Goal: Task Accomplishment & Management: Complete application form

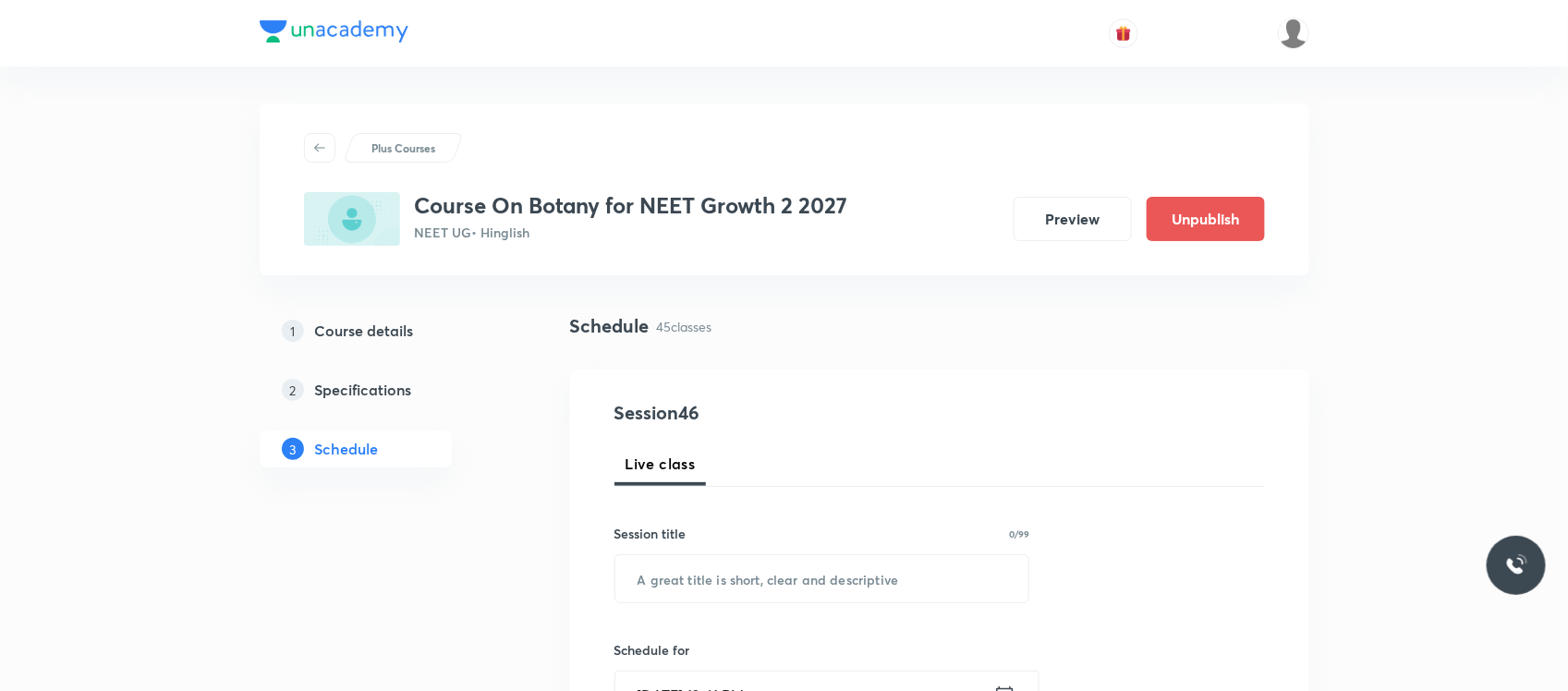
scroll to position [192, 0]
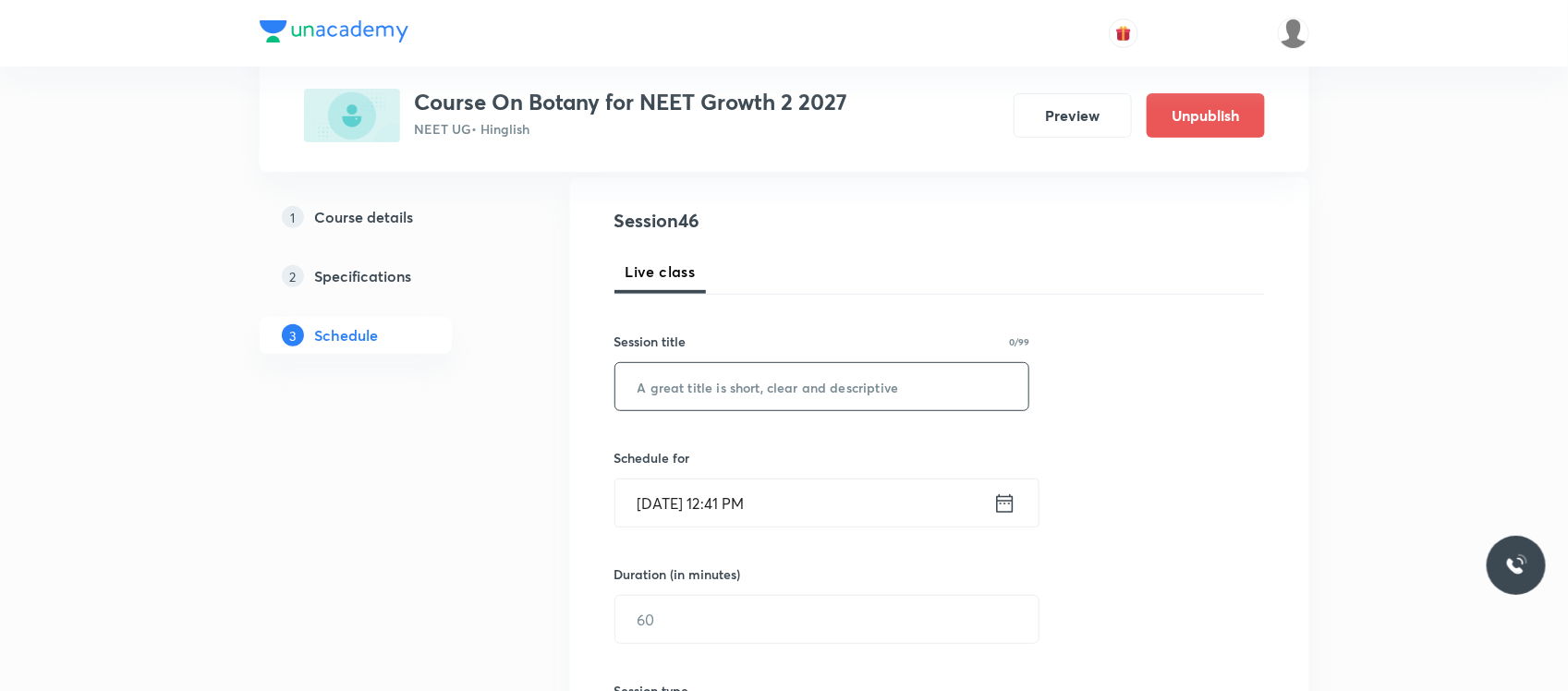
click at [690, 382] on input "text" at bounding box center [822, 386] width 414 height 47
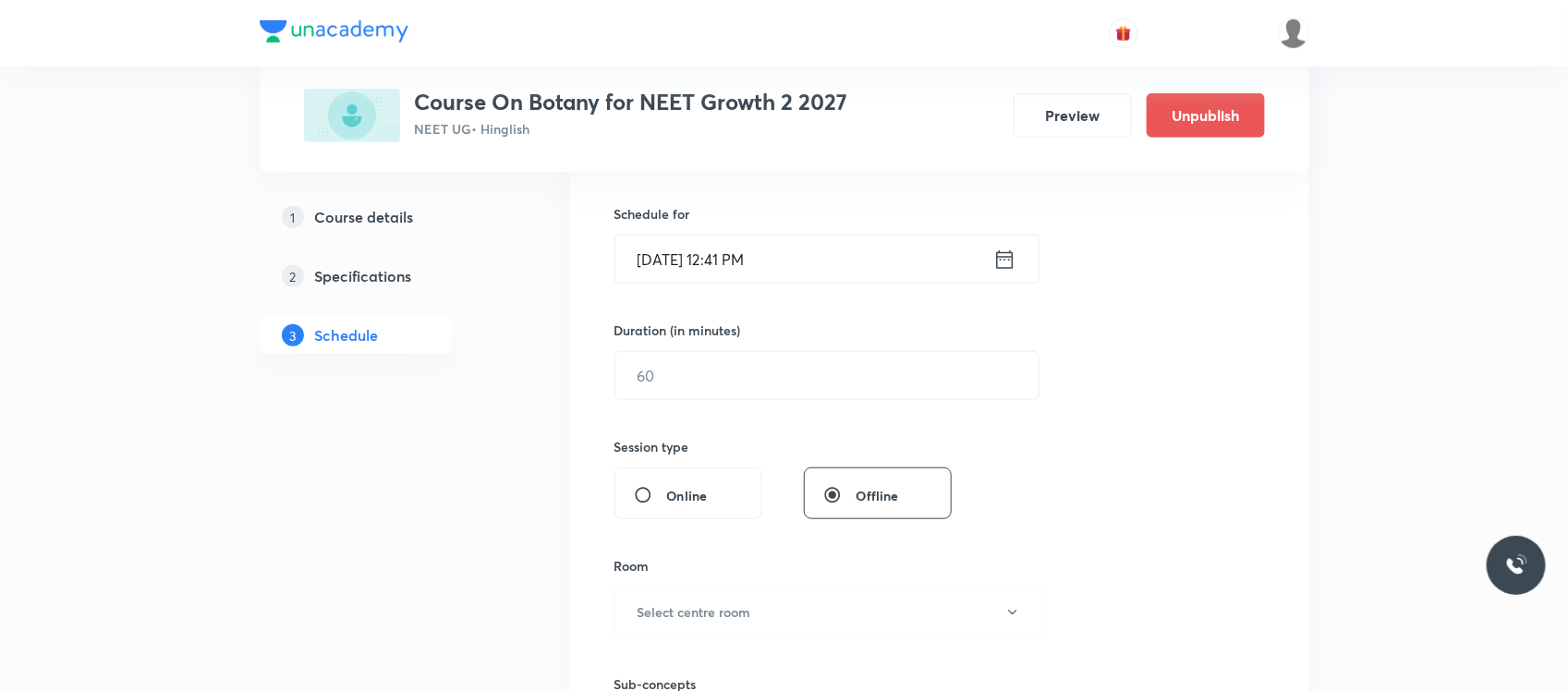
type input "Elp and module discussion"
click at [828, 278] on input "[DATE] 12:41 PM" at bounding box center [804, 258] width 378 height 47
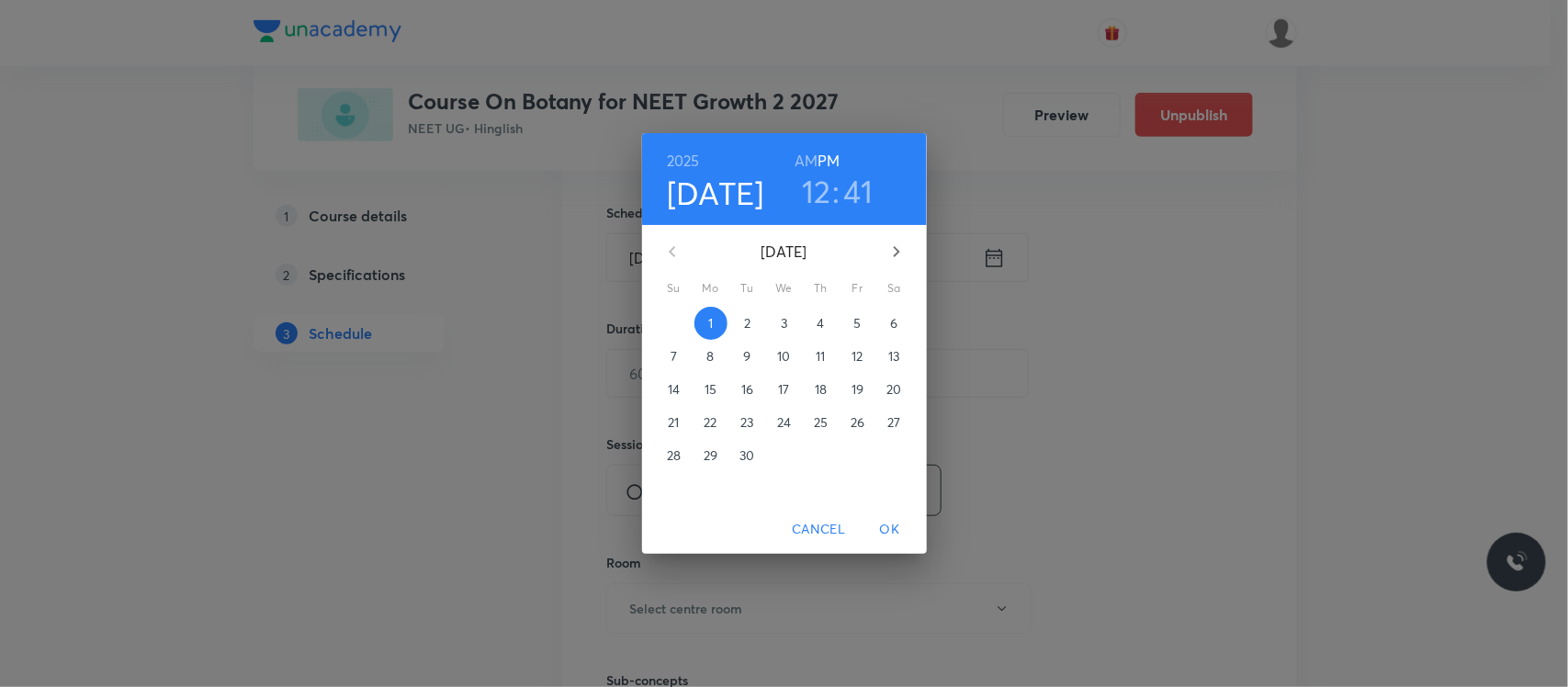
click at [864, 206] on h3 "41" at bounding box center [859, 190] width 30 height 39
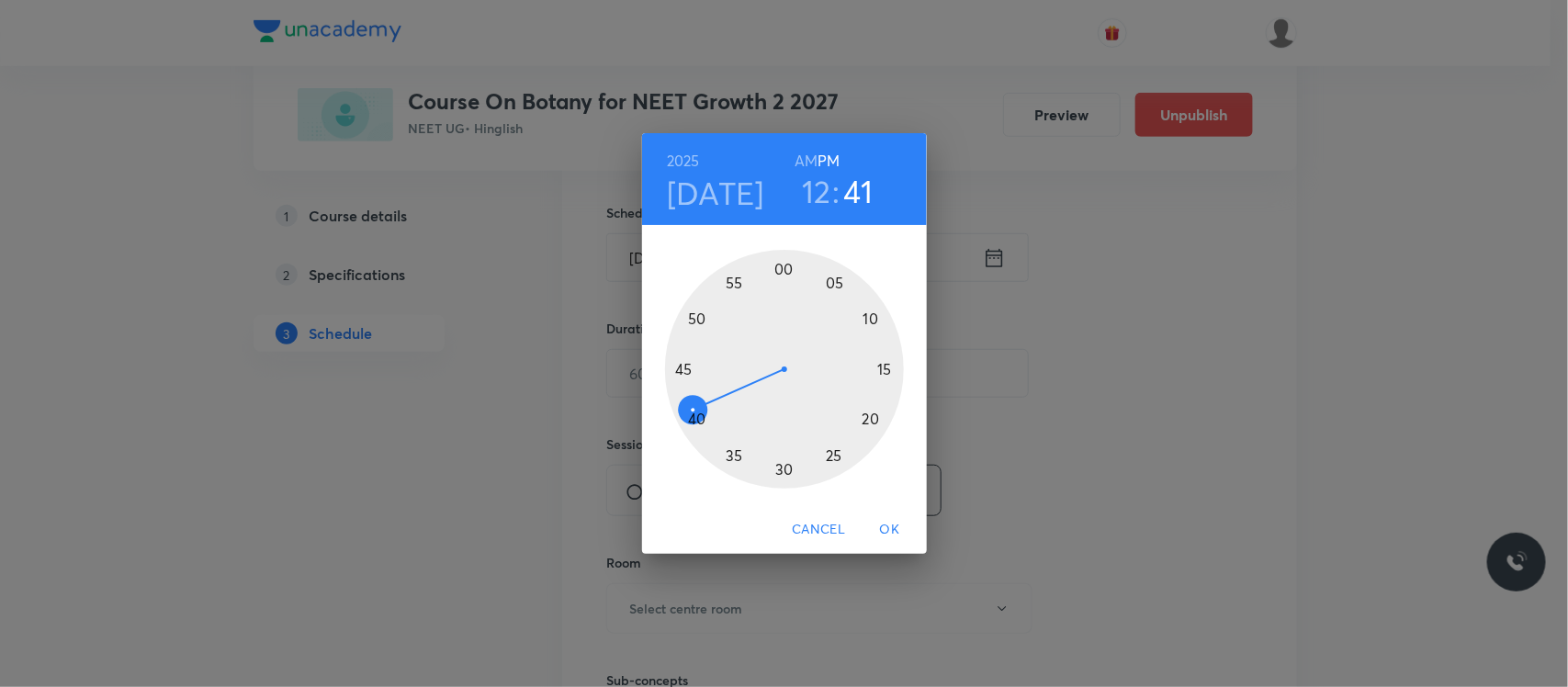
click at [689, 365] on div at bounding box center [784, 369] width 239 height 239
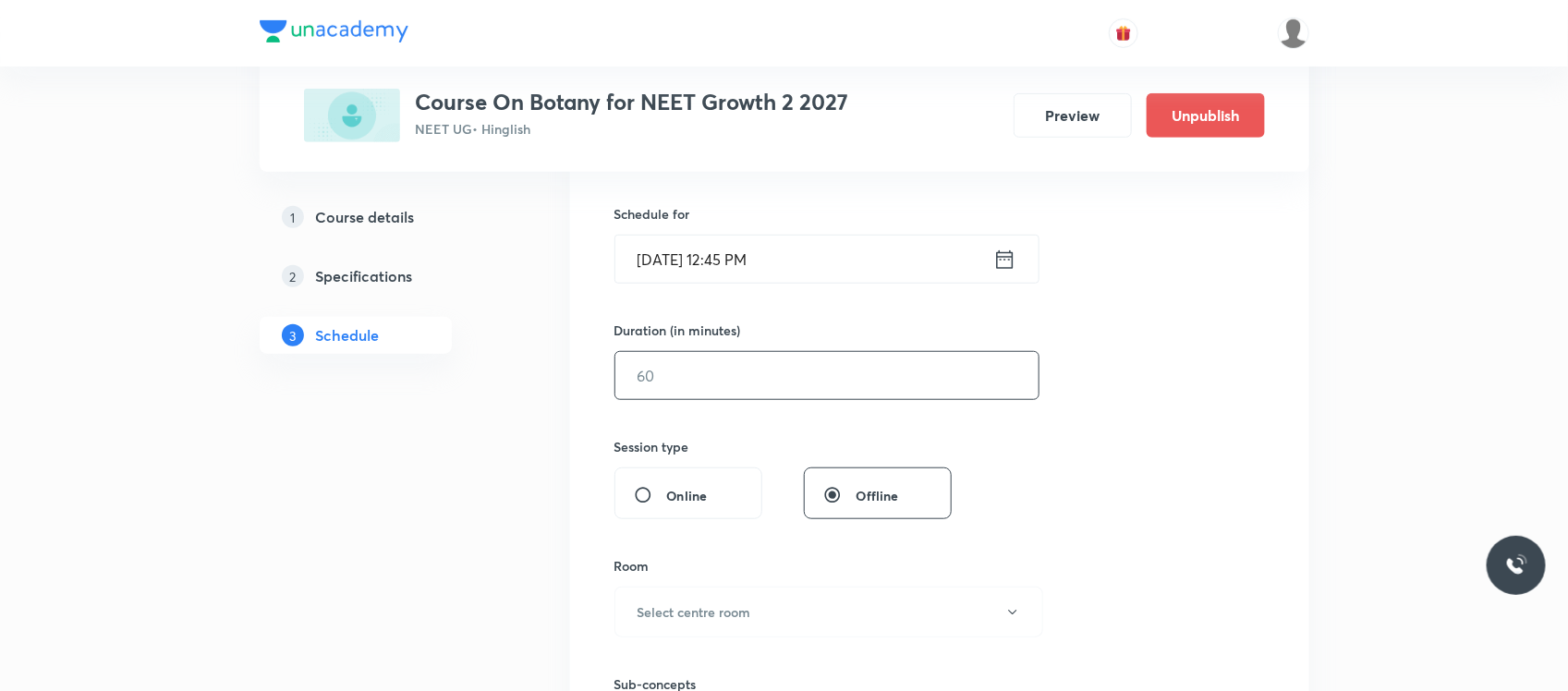
click at [704, 374] on input "text" at bounding box center [827, 375] width 423 height 47
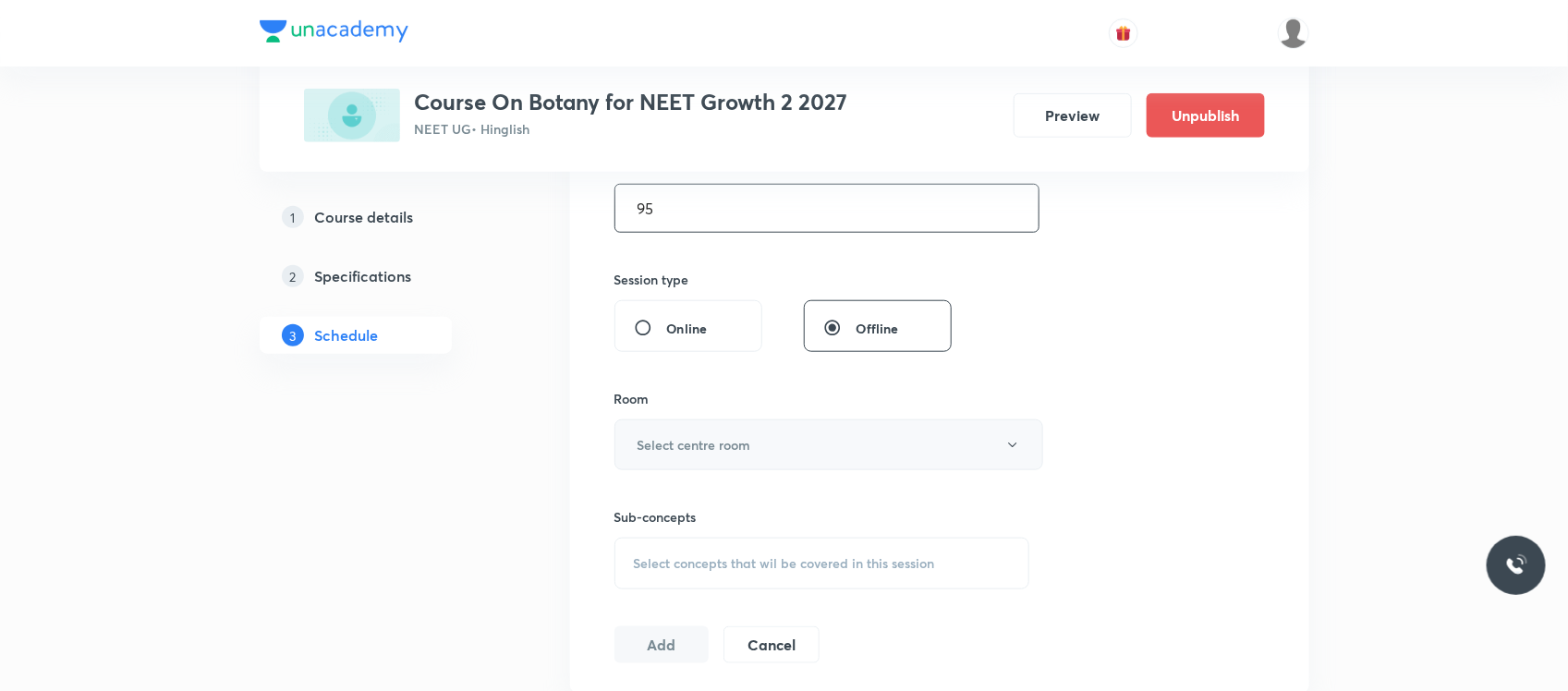
type input "95"
click at [731, 433] on button "Select centre room" at bounding box center [829, 443] width 429 height 51
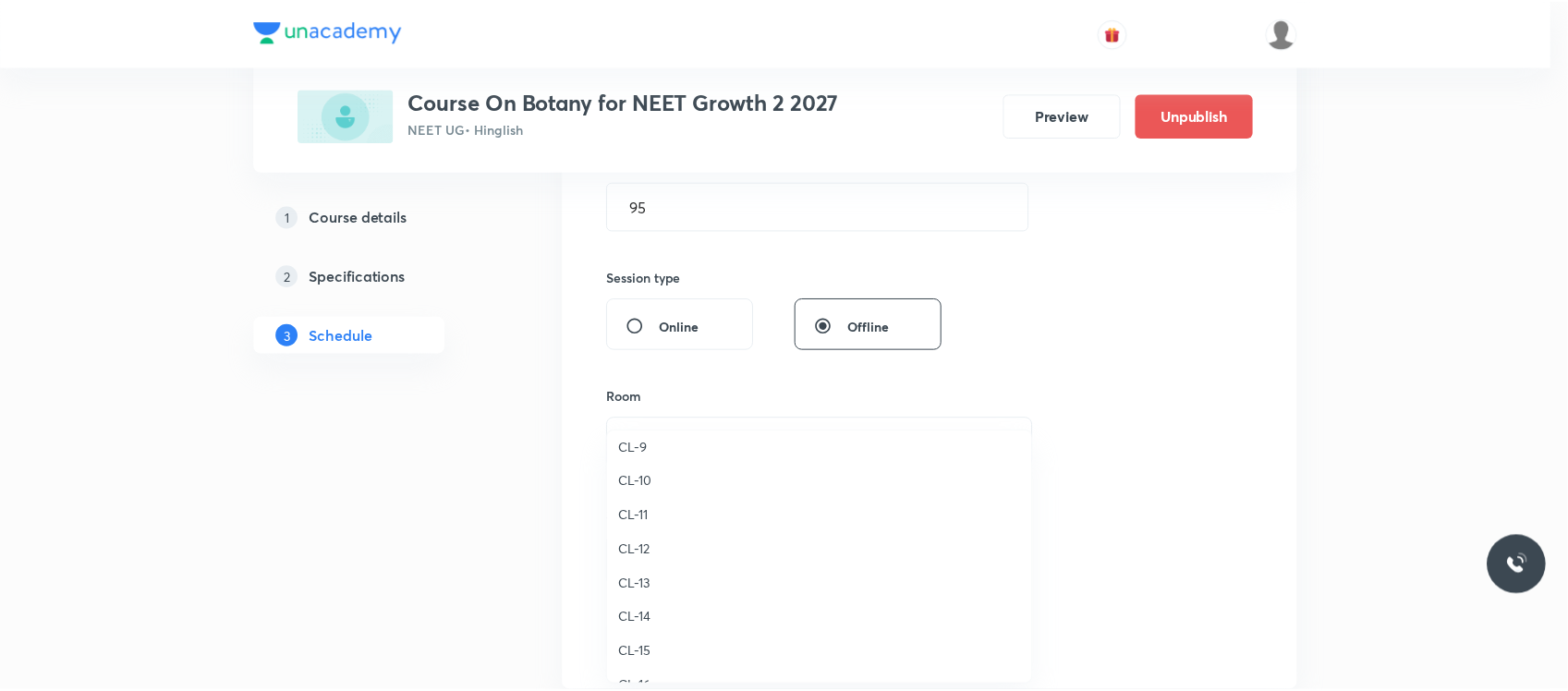
scroll to position [821, 0]
click at [642, 586] on span "CL-14" at bounding box center [824, 592] width 405 height 19
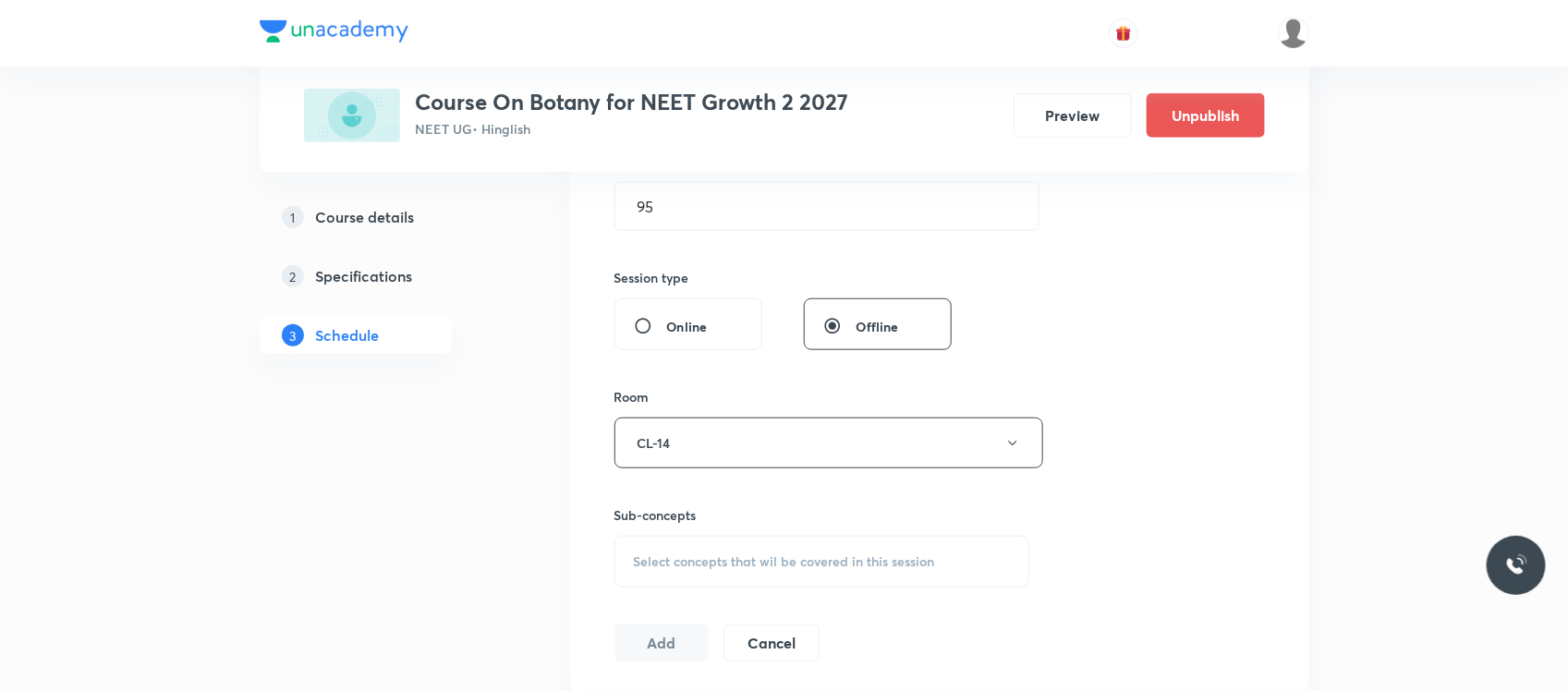
drag, startPoint x: 684, startPoint y: 533, endPoint x: 672, endPoint y: 551, distance: 21.6
click at [672, 551] on div "Sub-concepts Select concepts that wil be covered in this session" at bounding box center [822, 546] width 416 height 82
click at [672, 551] on div "Select concepts that wil be covered in this session" at bounding box center [822, 561] width 416 height 52
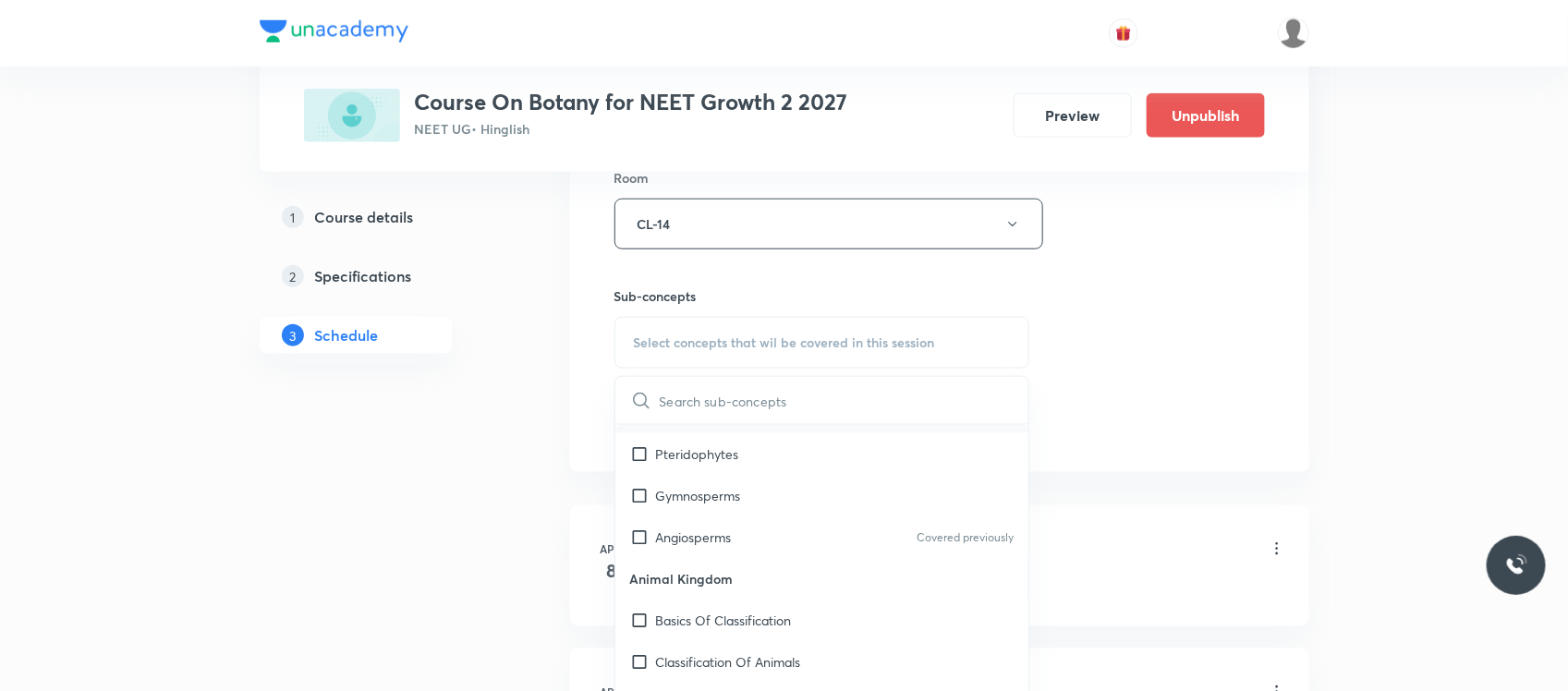
scroll to position [1281, 0]
click at [773, 462] on div "Pteridophytes" at bounding box center [822, 454] width 414 height 42
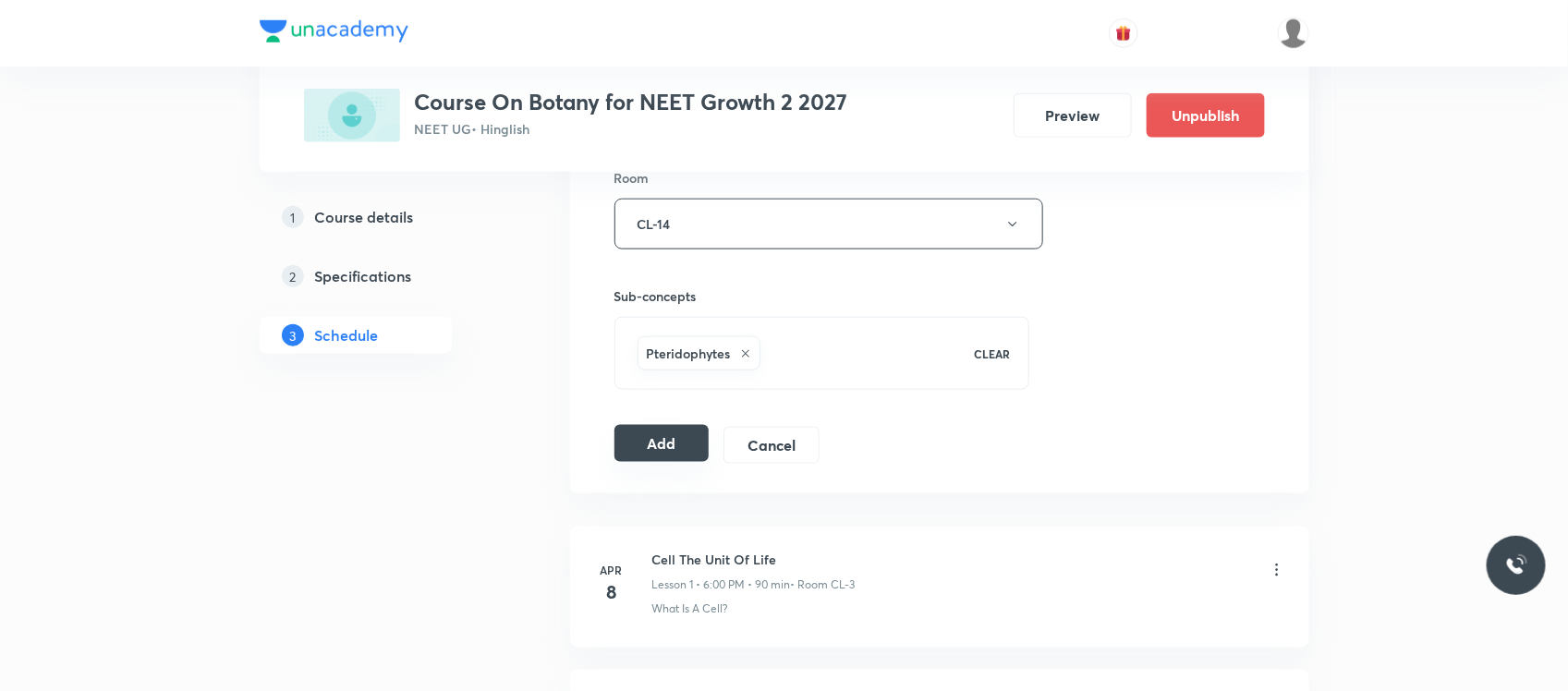
click at [693, 454] on button "Add" at bounding box center [661, 443] width 95 height 37
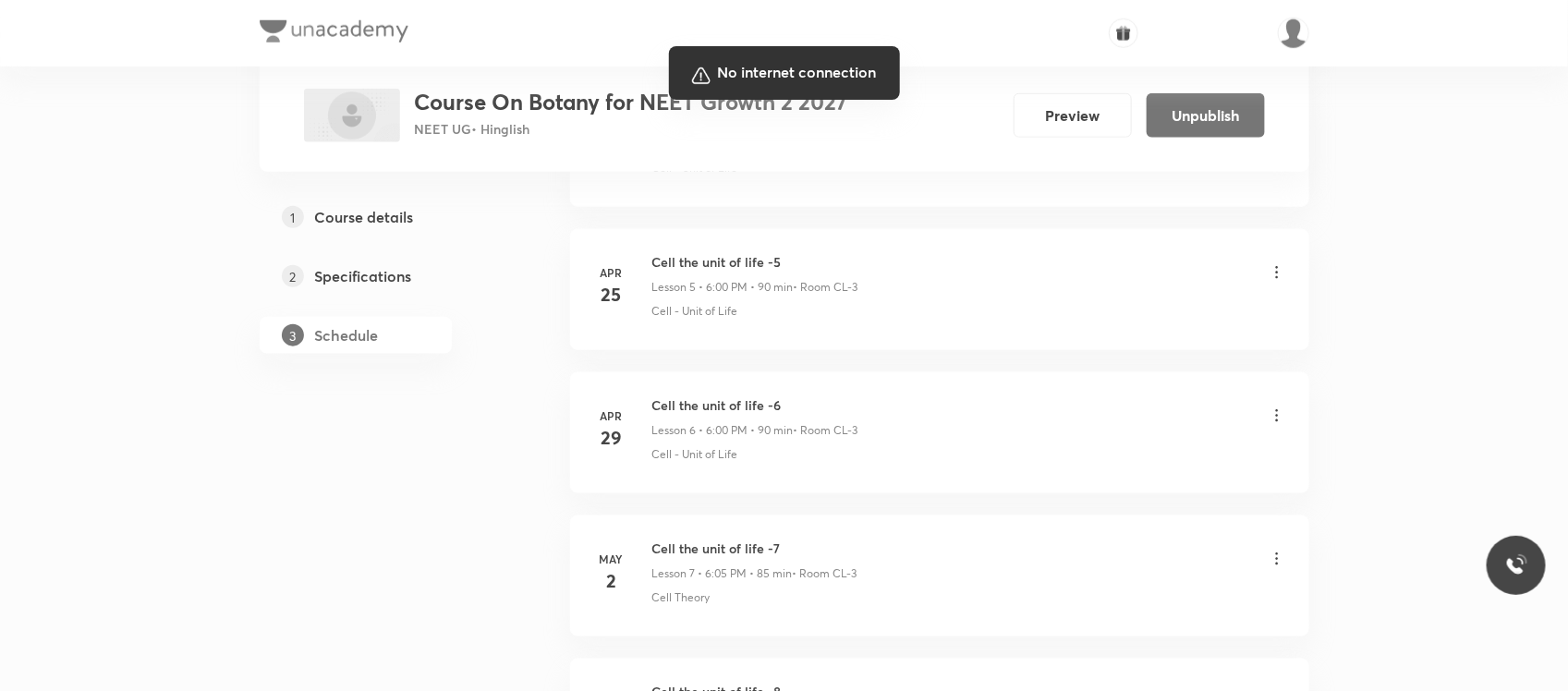
click at [1406, 150] on div at bounding box center [784, 345] width 1568 height 691
